Goal: Navigation & Orientation: Find specific page/section

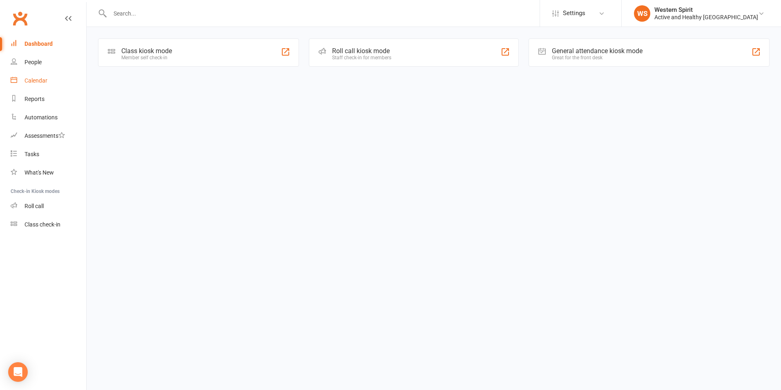
click at [35, 79] on div "Calendar" at bounding box center [36, 80] width 23 height 7
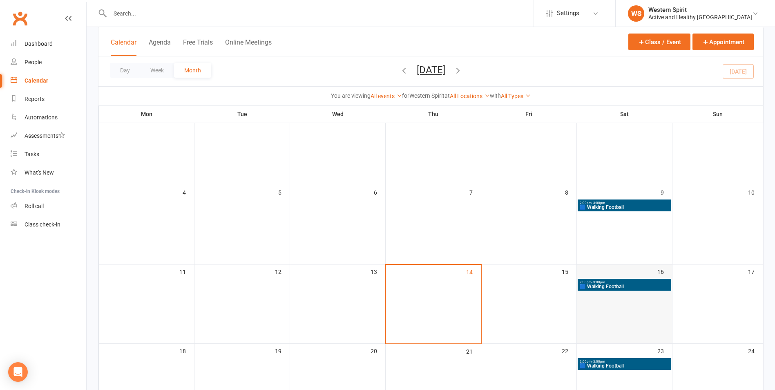
scroll to position [82, 0]
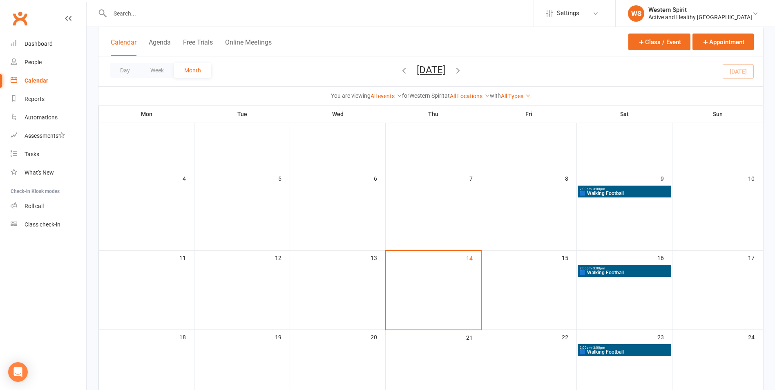
click at [610, 270] on span "🟦 Walking Football" at bounding box center [624, 272] width 90 height 5
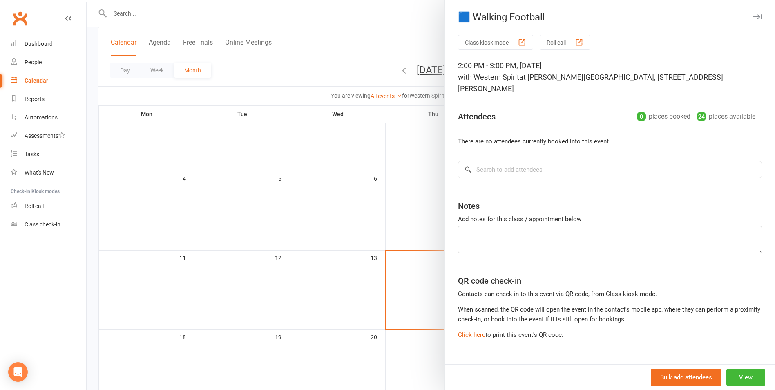
scroll to position [5, 0]
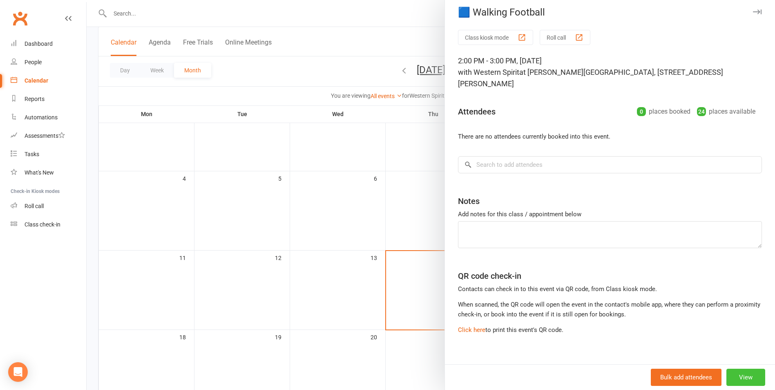
click at [737, 376] on button "View" at bounding box center [746, 377] width 39 height 17
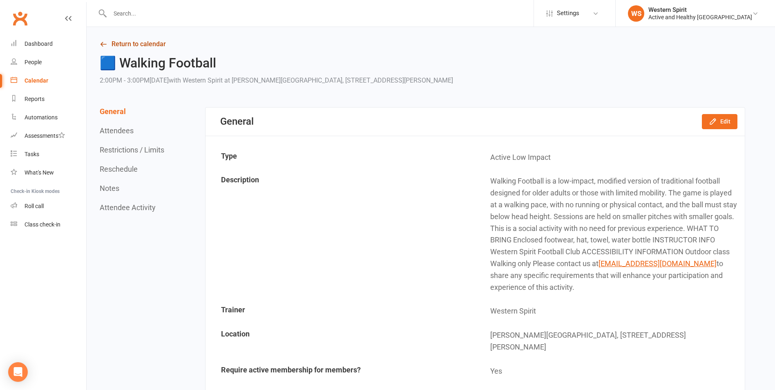
click at [131, 43] on link "Return to calendar" at bounding box center [423, 43] width 646 height 11
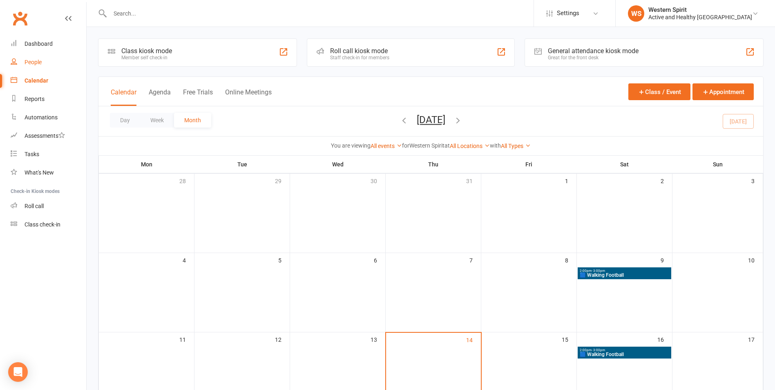
click at [43, 64] on link "People" at bounding box center [49, 62] width 76 height 18
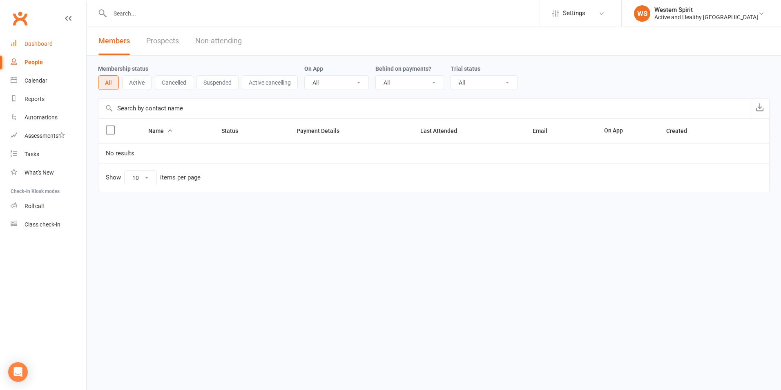
click at [38, 46] on div "Dashboard" at bounding box center [39, 43] width 28 height 7
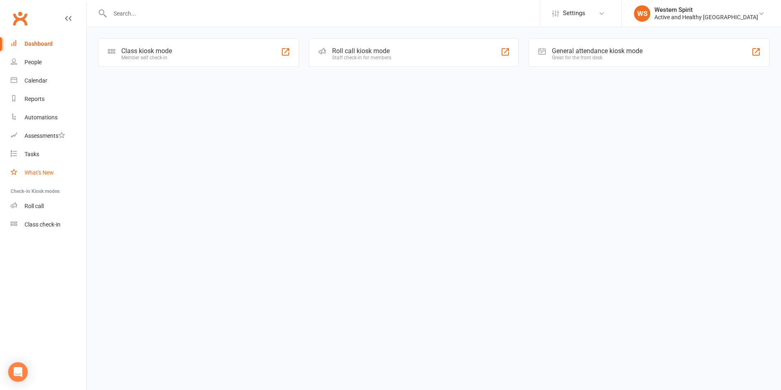
click at [49, 172] on div "What's New" at bounding box center [39, 172] width 29 height 7
